Goal: Information Seeking & Learning: Find specific fact

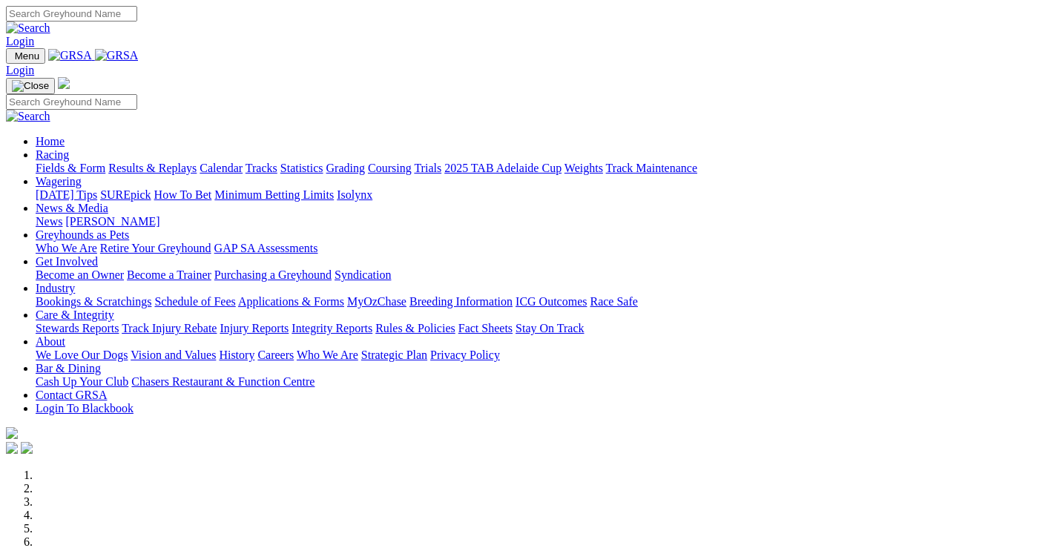
scroll to position [445, 0]
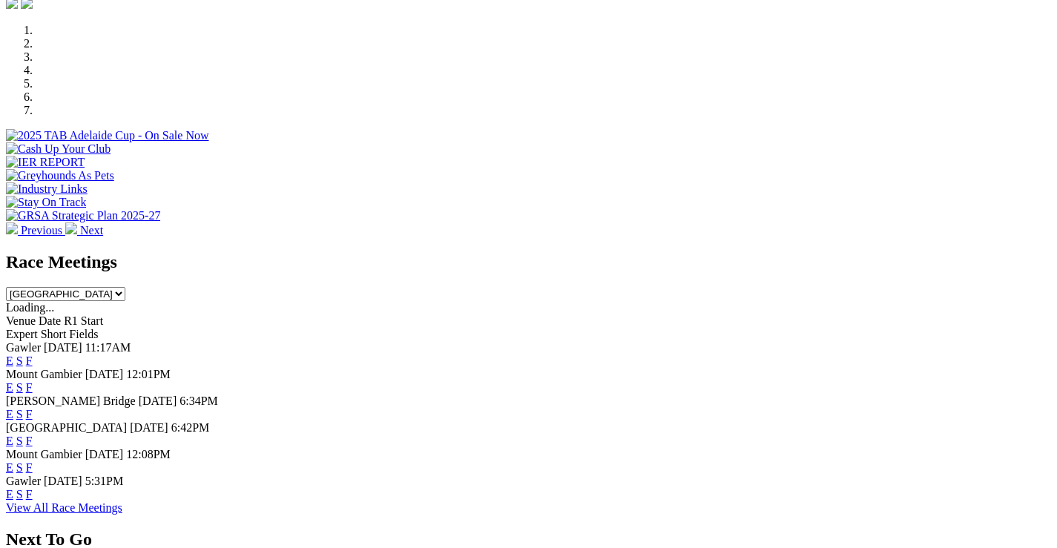
click at [33, 488] on link "F" at bounding box center [29, 494] width 7 height 13
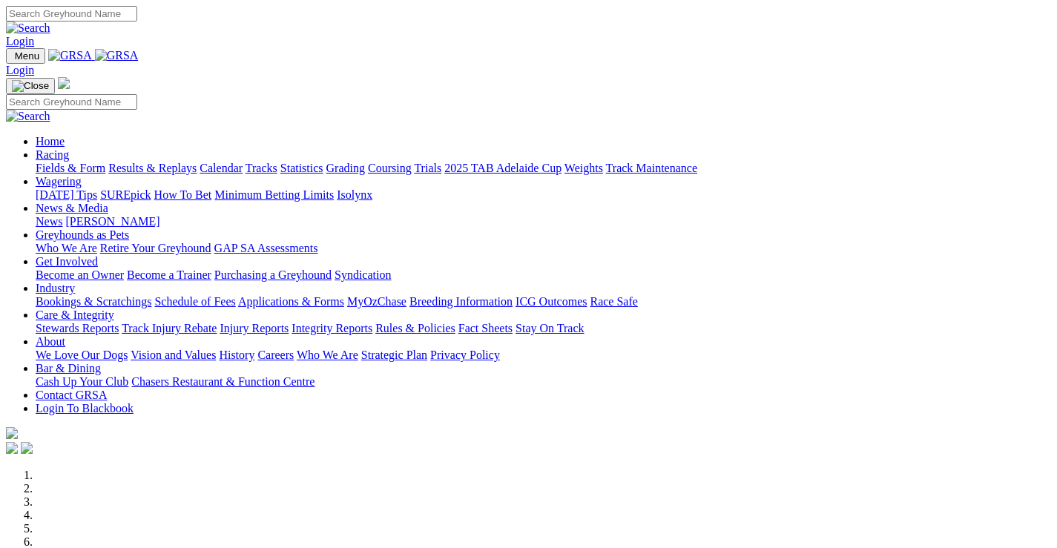
scroll to position [445, 0]
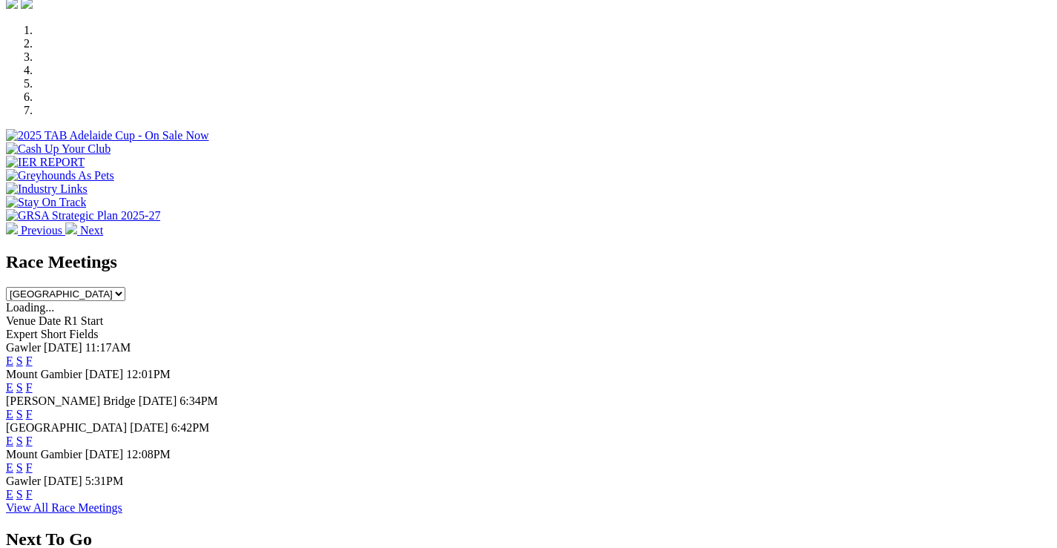
click at [33, 355] on link "F" at bounding box center [29, 361] width 7 height 13
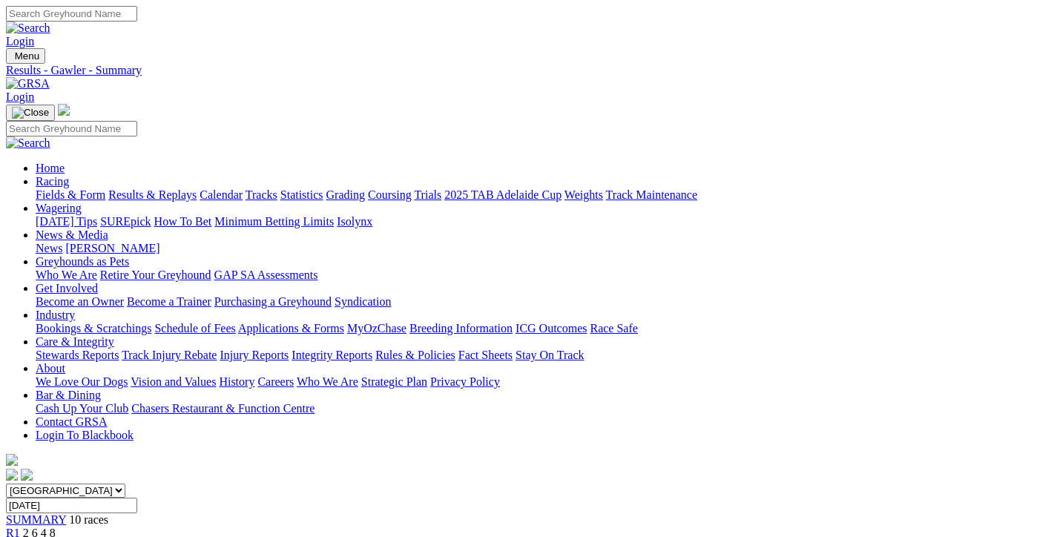
click at [197, 188] on link "Results & Replays" at bounding box center [152, 194] width 88 height 13
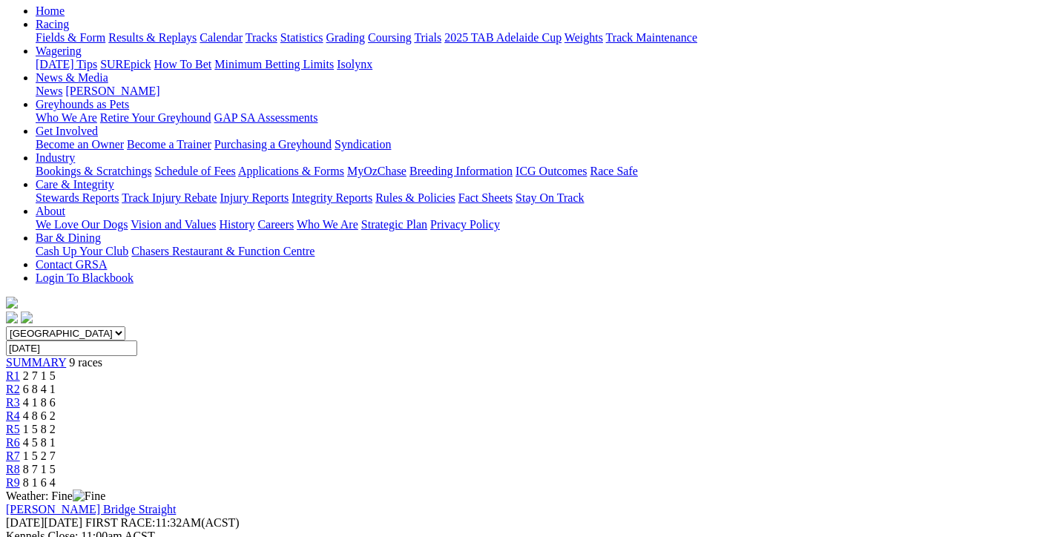
scroll to position [74, 0]
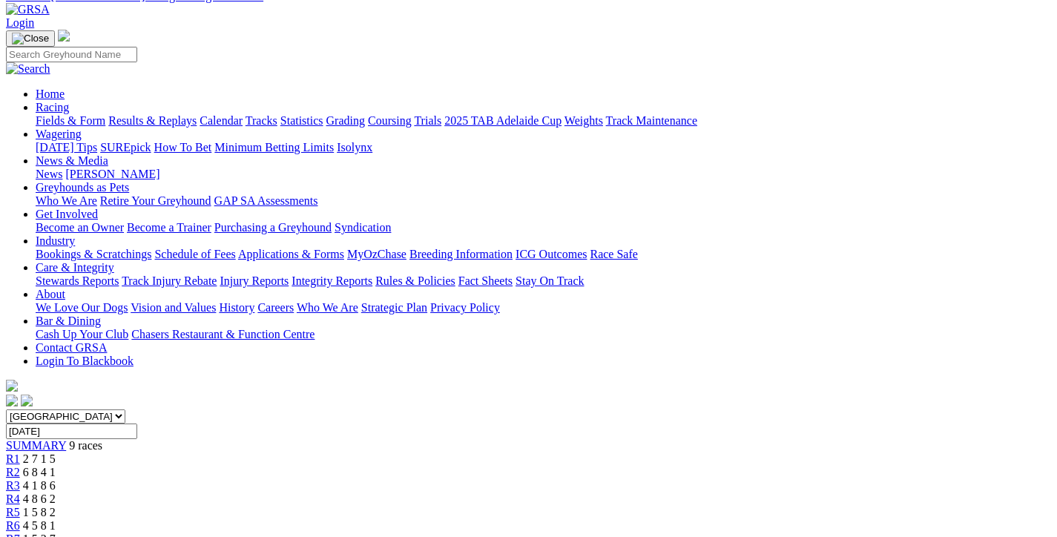
click at [56, 452] on span "2 7 1 5" at bounding box center [39, 458] width 33 height 13
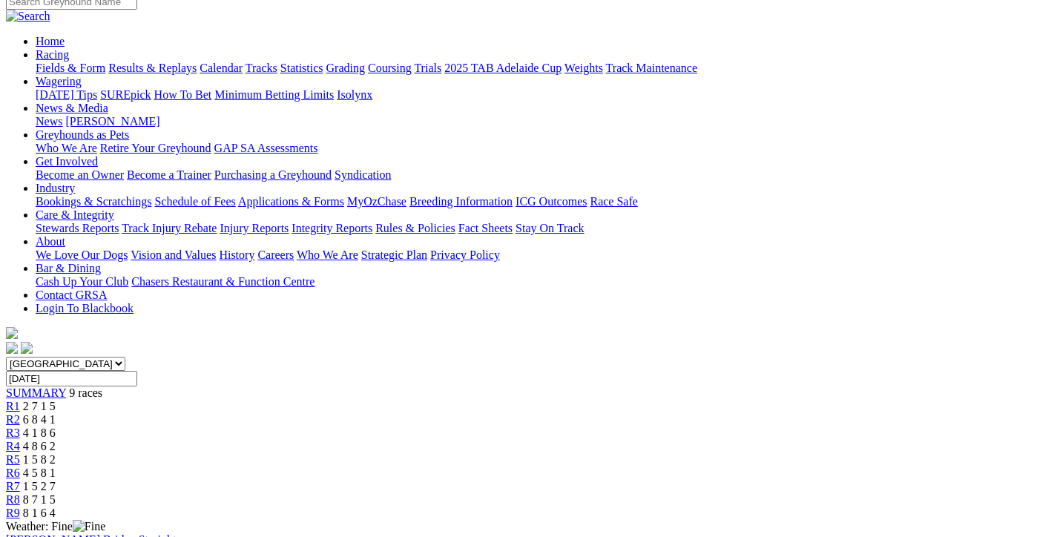
scroll to position [148, 0]
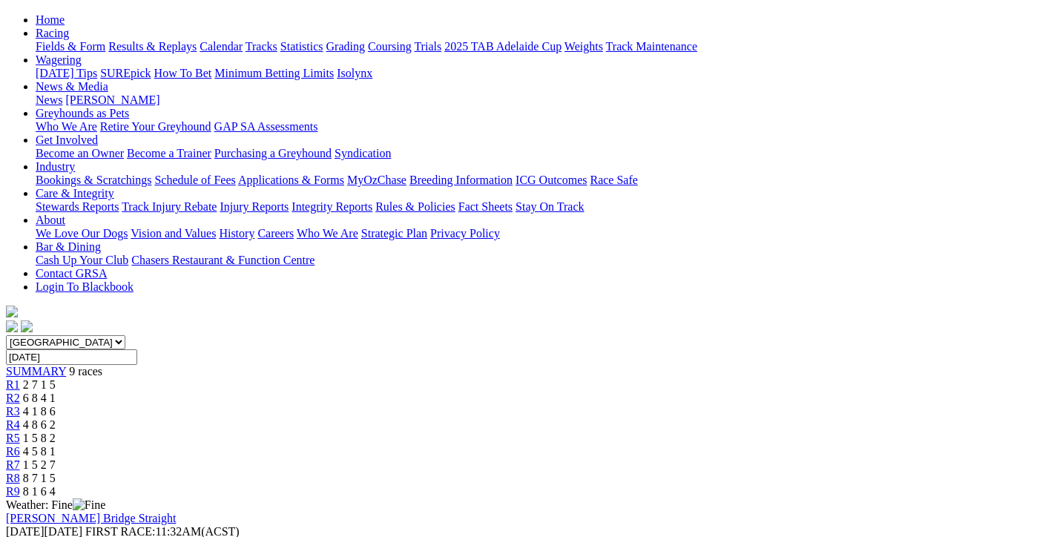
click at [56, 445] on span "4 5 8 1" at bounding box center [39, 451] width 33 height 13
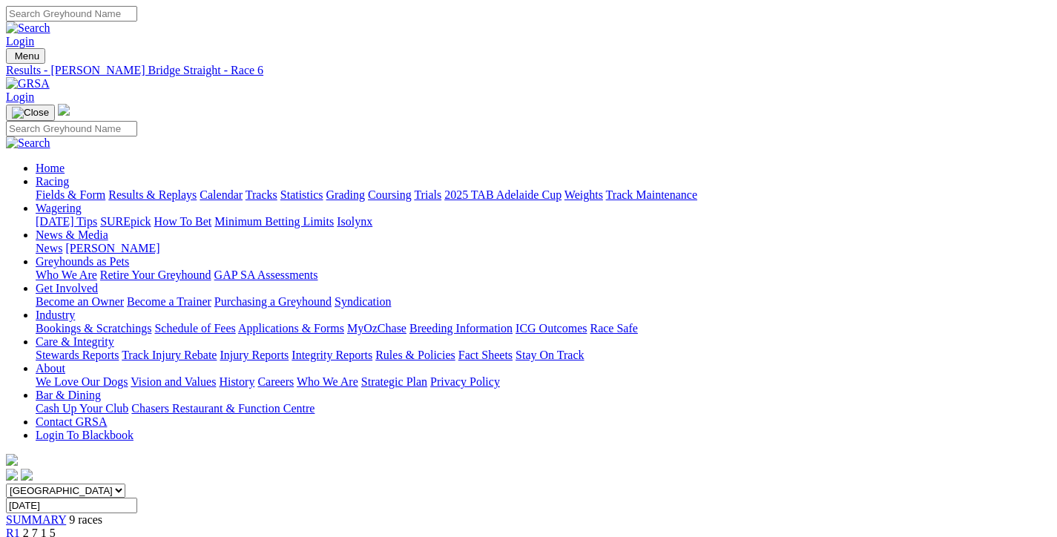
scroll to position [74, 0]
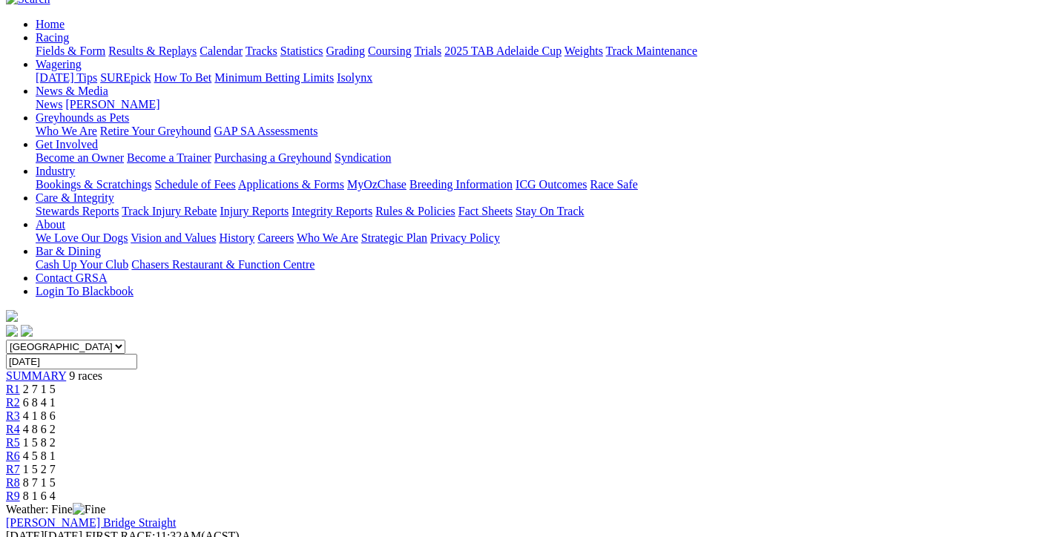
scroll to position [148, 0]
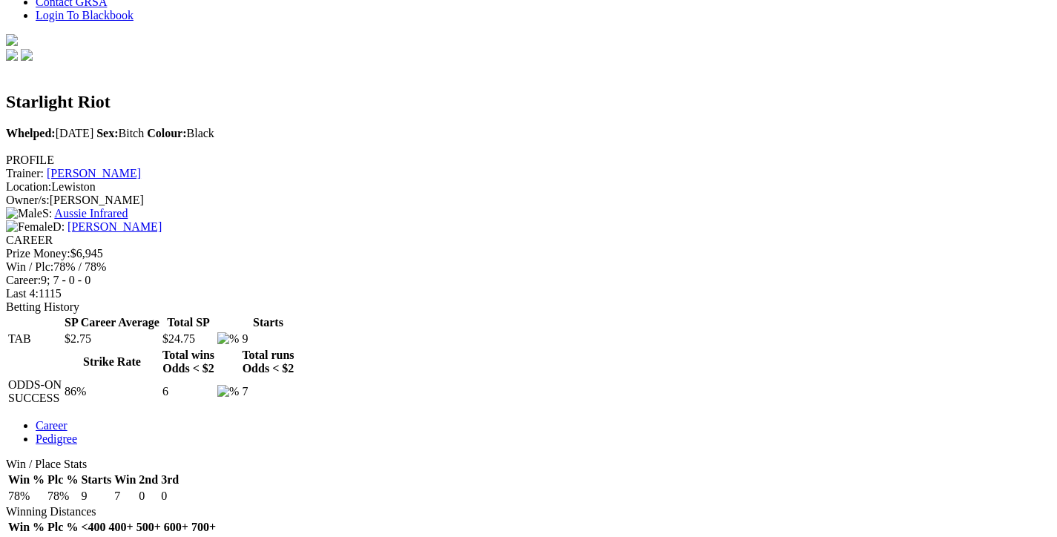
scroll to position [445, 0]
